Goal: Information Seeking & Learning: Understand process/instructions

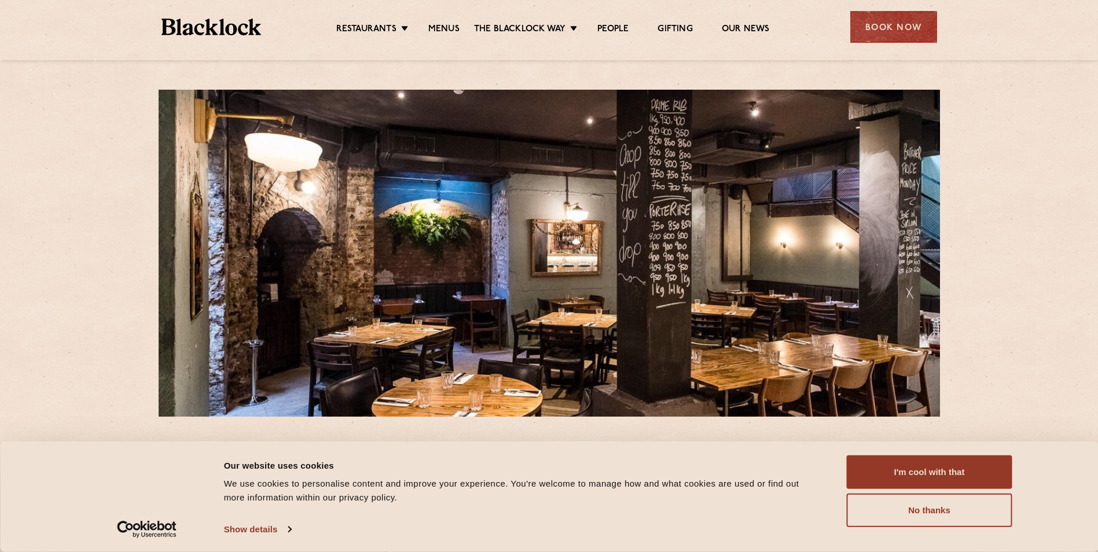
click at [443, 23] on ul "Restaurants Soho City Shoreditch Covent Garden Canary Wharf Manchester Birmingh…" at bounding box center [552, 27] width 583 height 19
click at [449, 30] on link "Menus" at bounding box center [443, 30] width 31 height 13
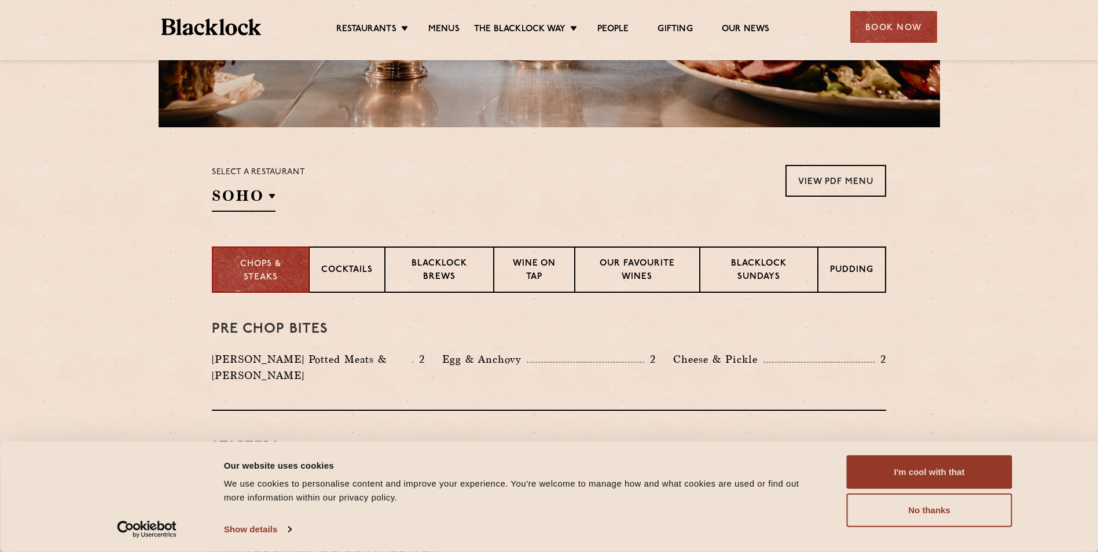
scroll to position [405, 0]
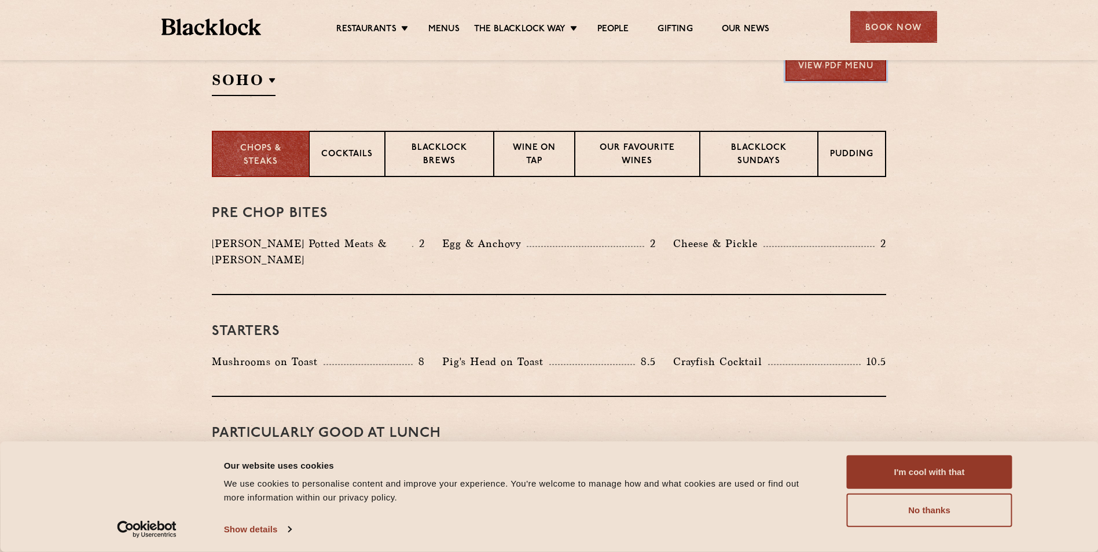
click at [847, 71] on link "View PDF Menu" at bounding box center [836, 65] width 101 height 32
